Goal: Use online tool/utility: Use online tool/utility

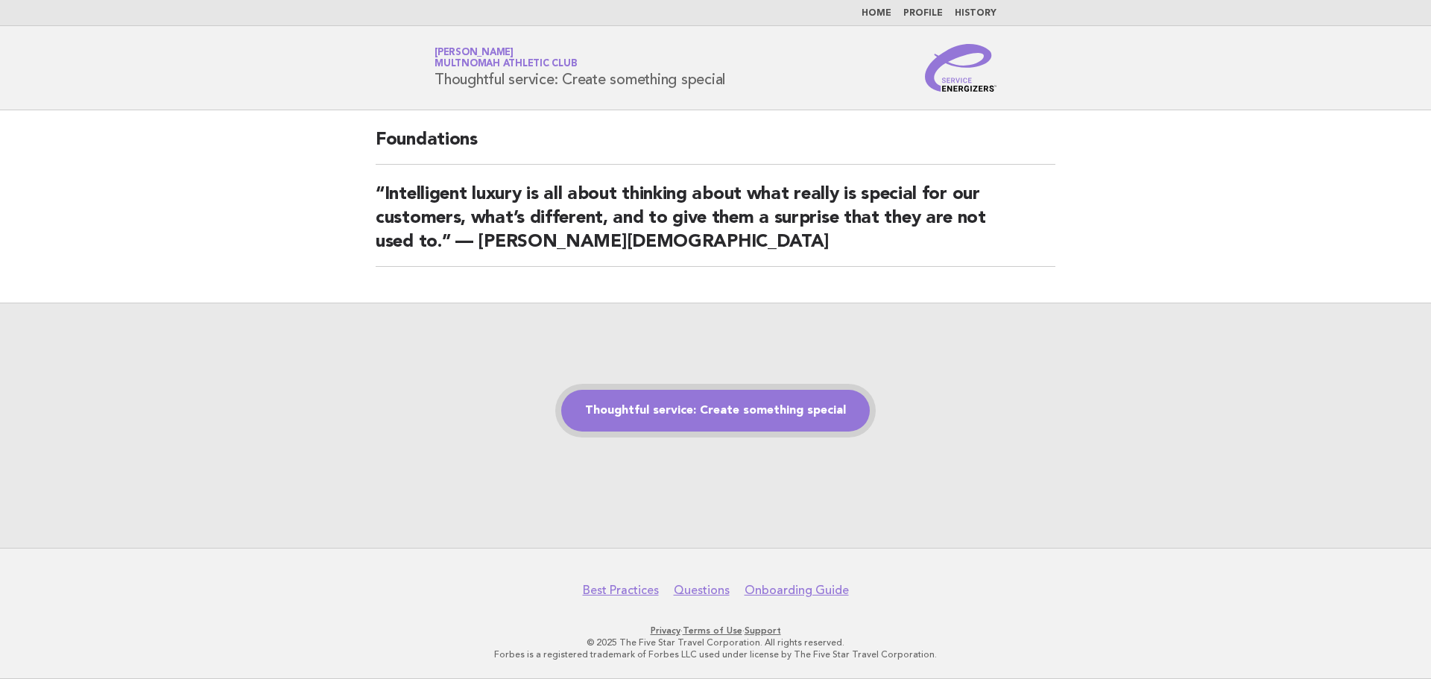
click at [654, 413] on link "Thoughtful service: Create something special" at bounding box center [715, 411] width 309 height 42
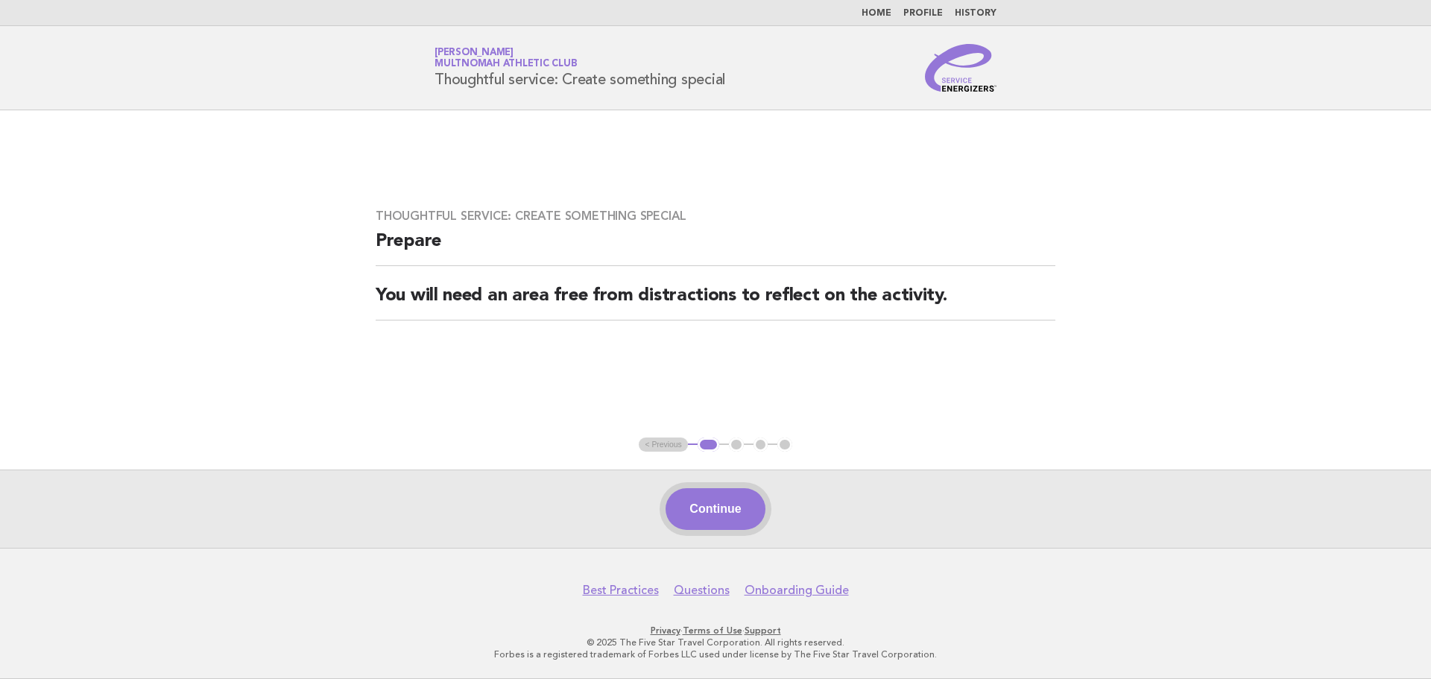
click at [742, 516] on button "Continue" at bounding box center [715, 509] width 99 height 42
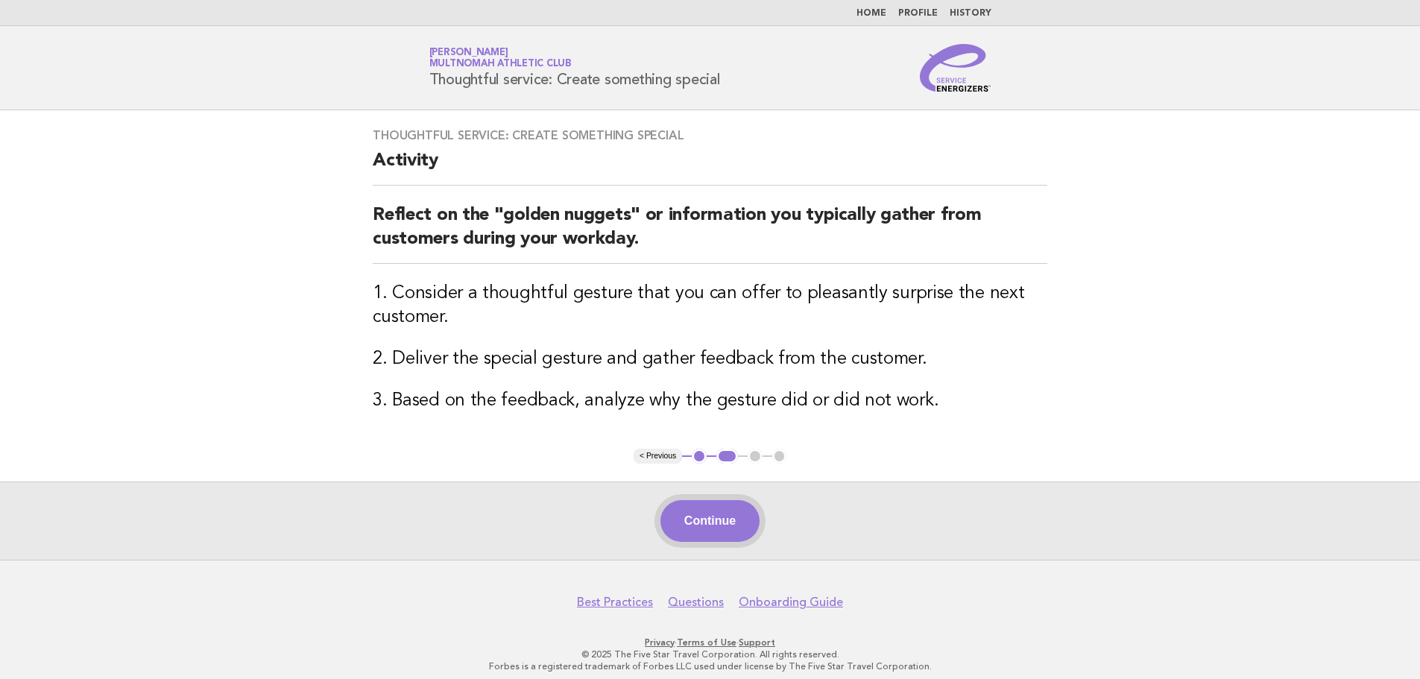
click at [731, 517] on button "Continue" at bounding box center [709, 521] width 99 height 42
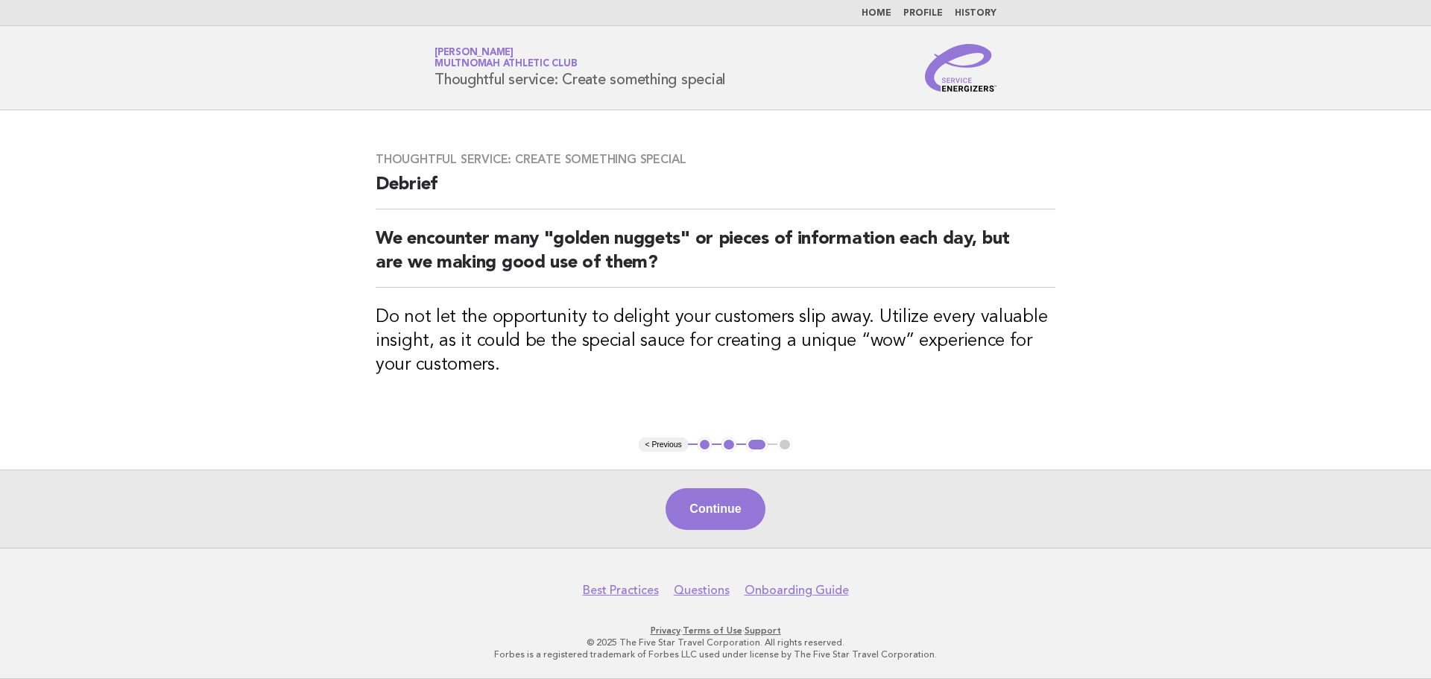
drag, startPoint x: 710, startPoint y: 515, endPoint x: 736, endPoint y: 509, distance: 26.8
click at [710, 515] on button "Continue" at bounding box center [715, 509] width 99 height 42
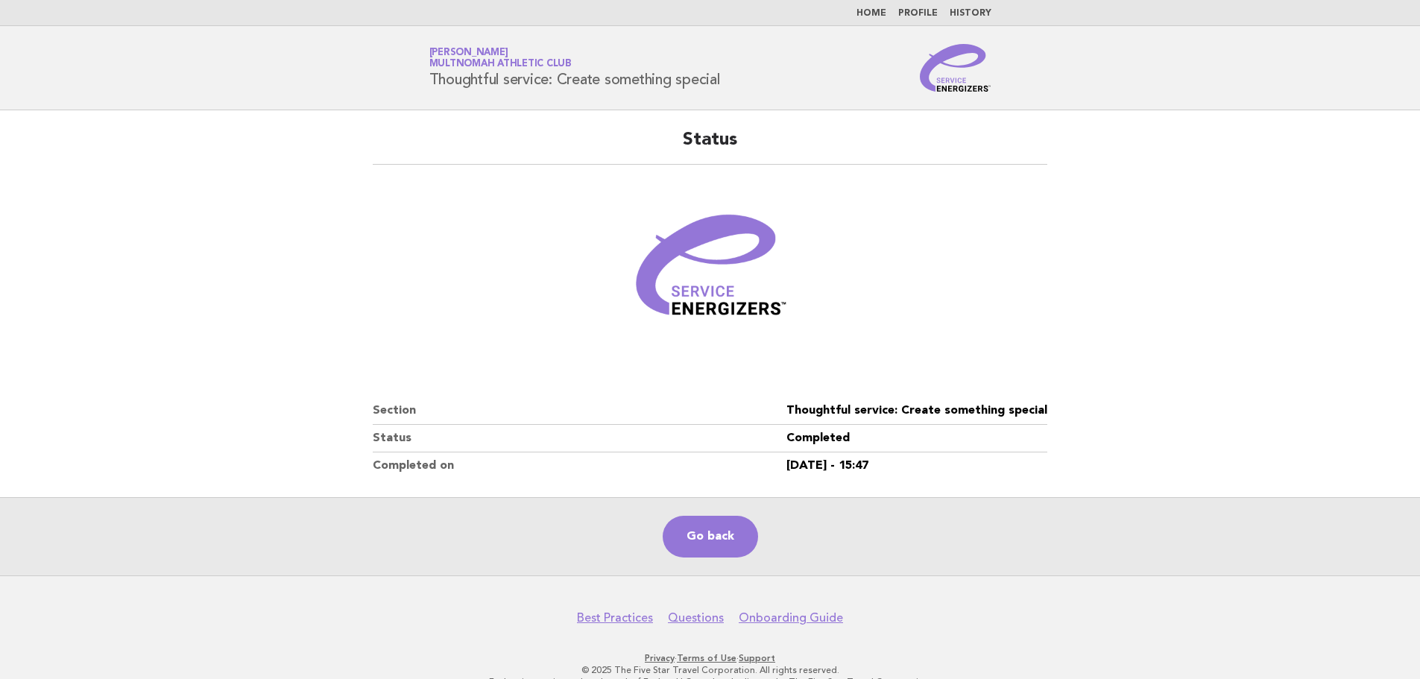
click at [728, 543] on link "Go back" at bounding box center [710, 537] width 95 height 42
